Goal: Navigation & Orientation: Find specific page/section

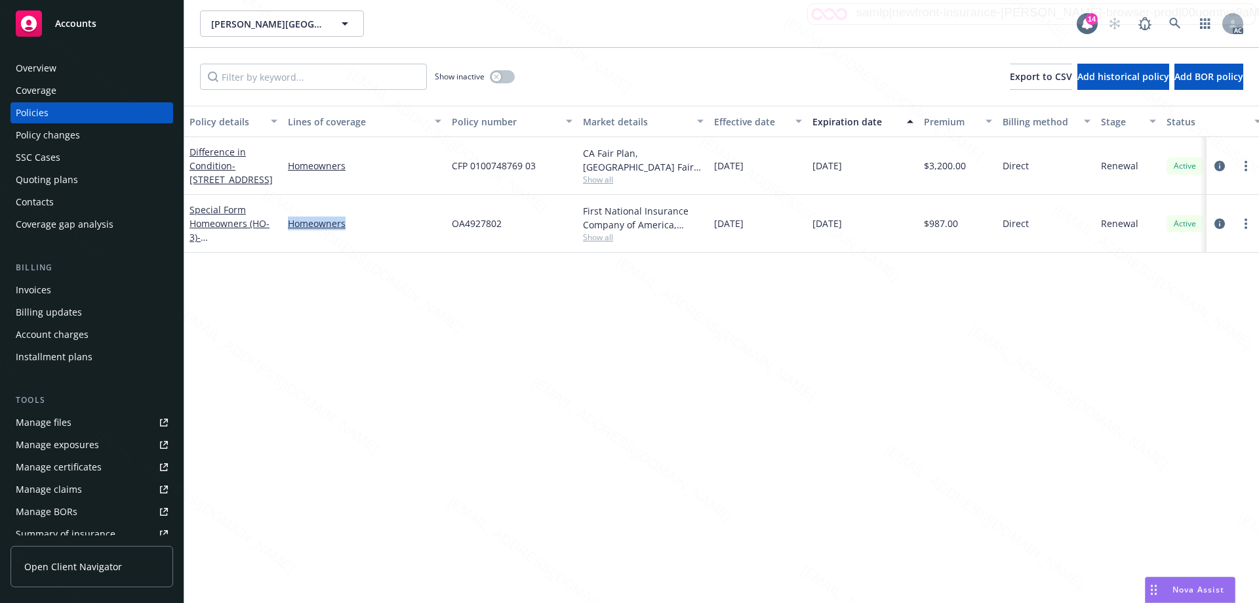
click at [66, 64] on div "Overview" at bounding box center [92, 68] width 152 height 21
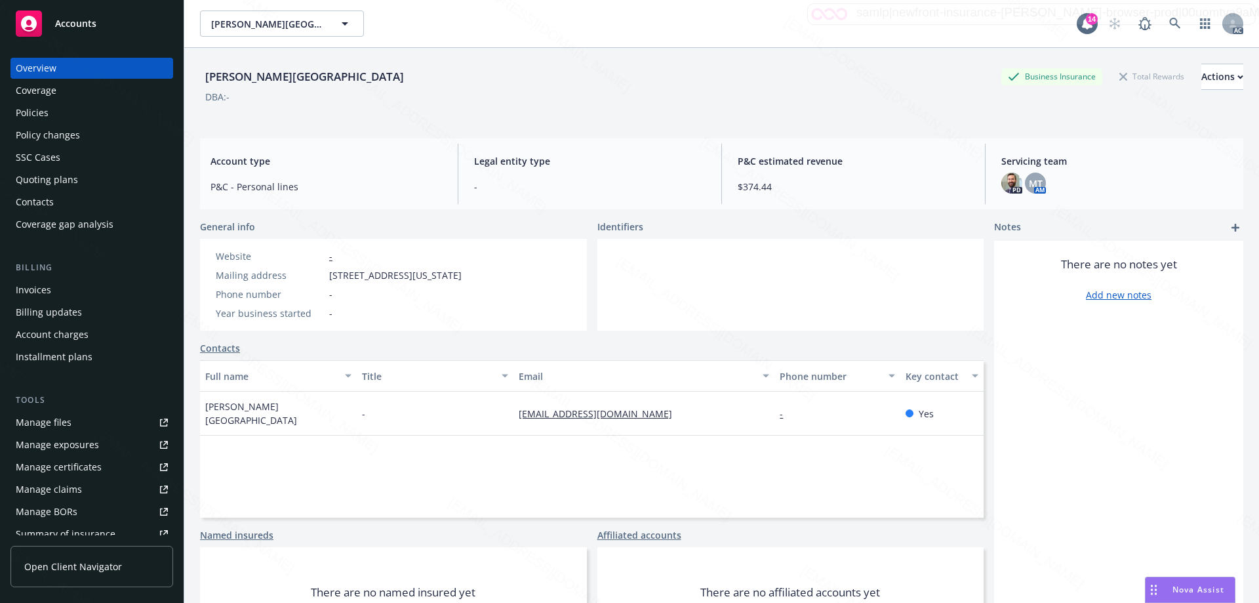
click at [54, 14] on div "Accounts" at bounding box center [92, 23] width 152 height 26
